Goal: Find specific page/section: Find specific page/section

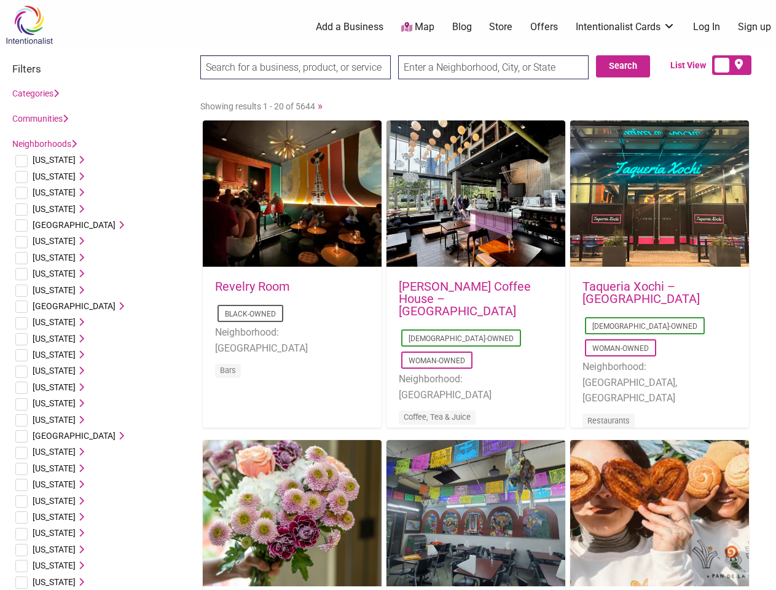
click at [388, 295] on div "[PERSON_NAME] Coffee House – [GEOGRAPHIC_DATA] [DEMOGRAPHIC_DATA]-Owned Woman-O…" at bounding box center [476, 360] width 179 height 185
click at [50, 160] on span "[US_STATE]" at bounding box center [54, 160] width 43 height 10
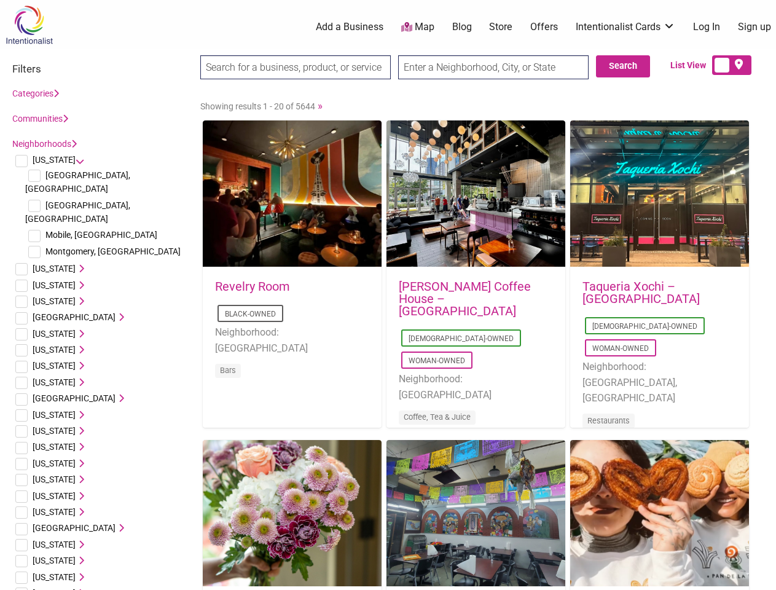
click at [76, 160] on icon at bounding box center [80, 160] width 9 height 9
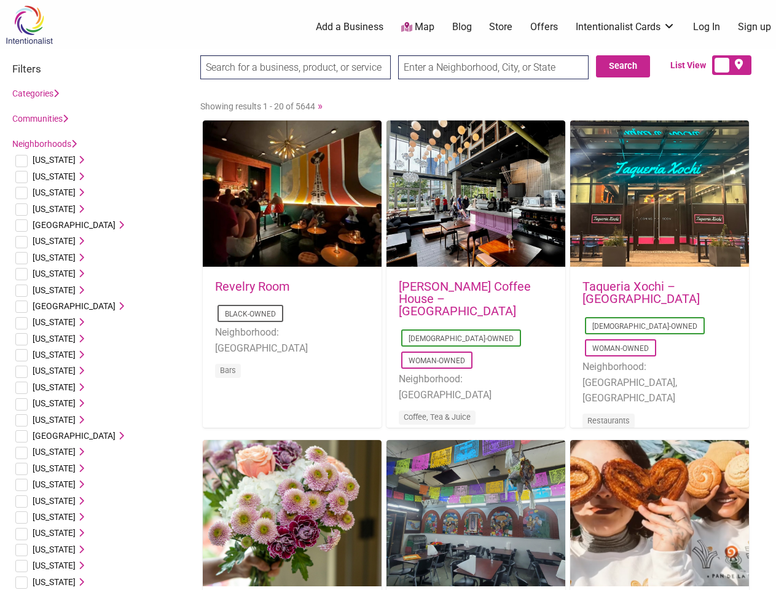
click at [45, 176] on span "[US_STATE]" at bounding box center [54, 177] width 43 height 10
click at [76, 176] on icon at bounding box center [80, 176] width 9 height 9
click at [47, 192] on span "[US_STATE]" at bounding box center [54, 193] width 43 height 10
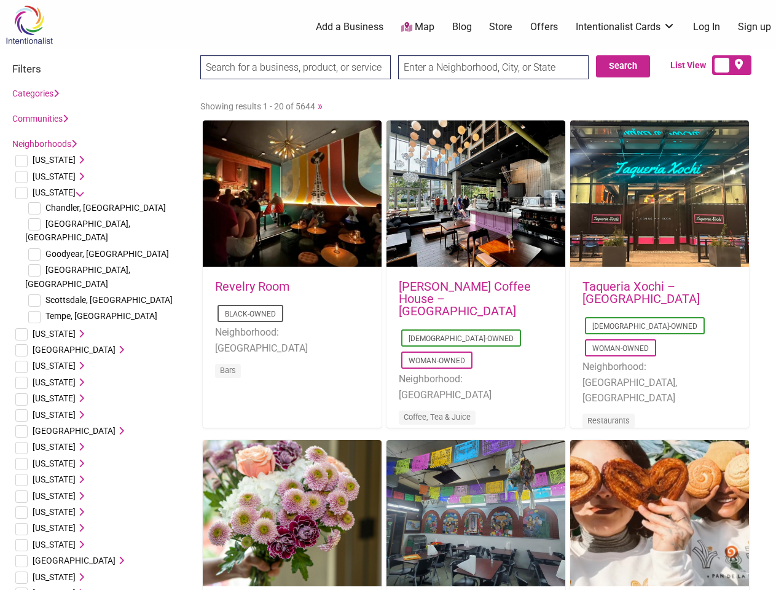
click at [76, 192] on icon at bounding box center [80, 192] width 9 height 9
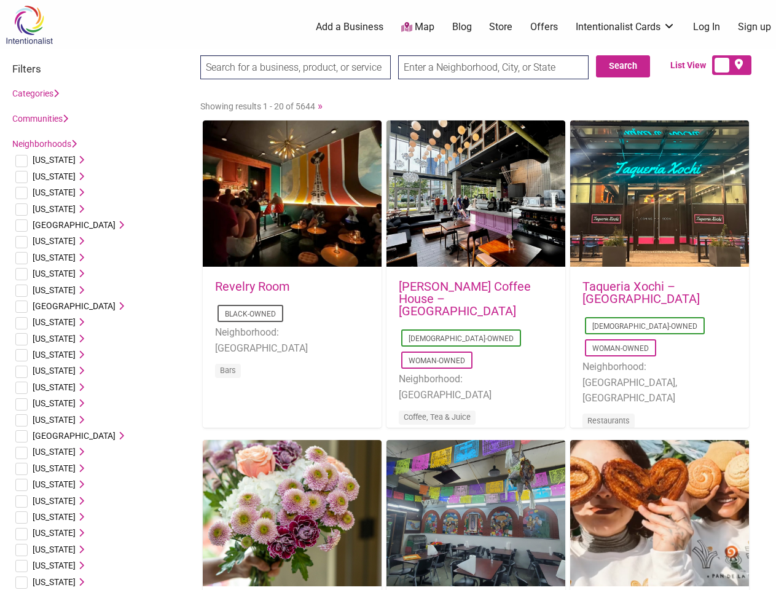
click at [50, 209] on span "[US_STATE]" at bounding box center [54, 209] width 43 height 10
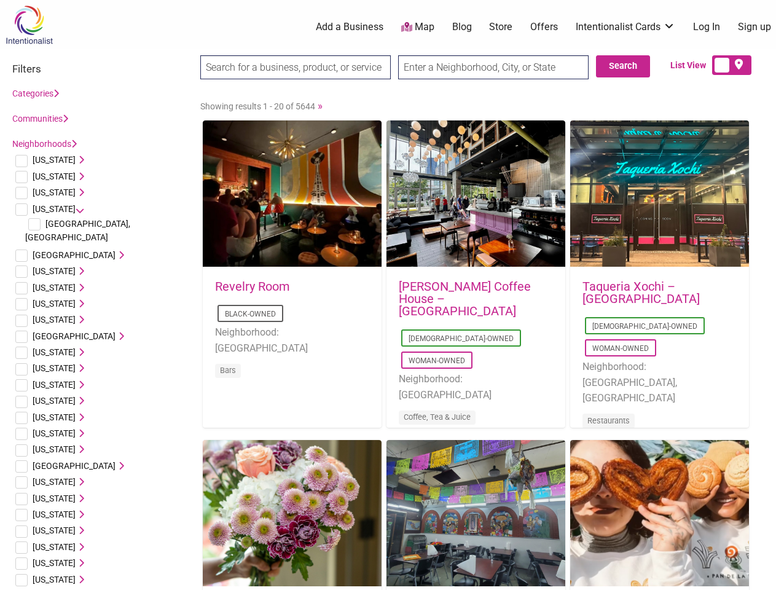
click at [76, 209] on icon at bounding box center [80, 209] width 9 height 9
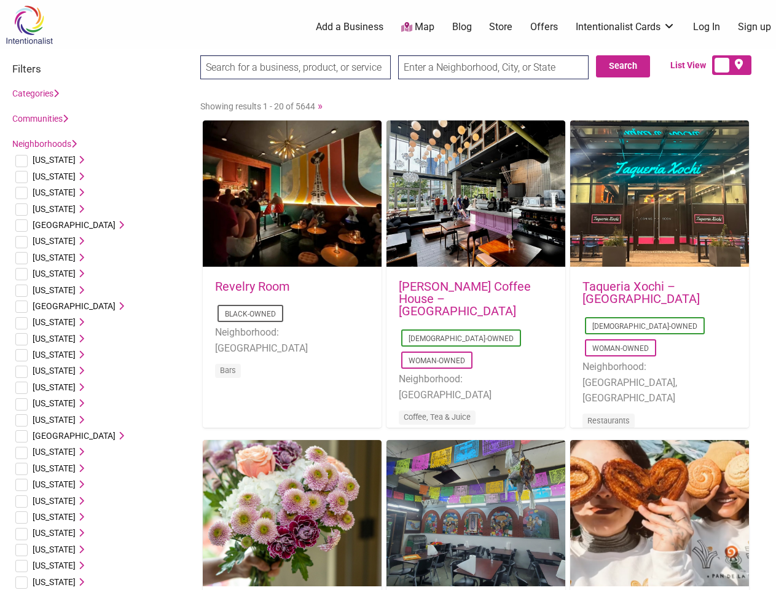
click at [64, 225] on span "[GEOGRAPHIC_DATA]" at bounding box center [74, 225] width 83 height 10
